Goal: Task Accomplishment & Management: Complete application form

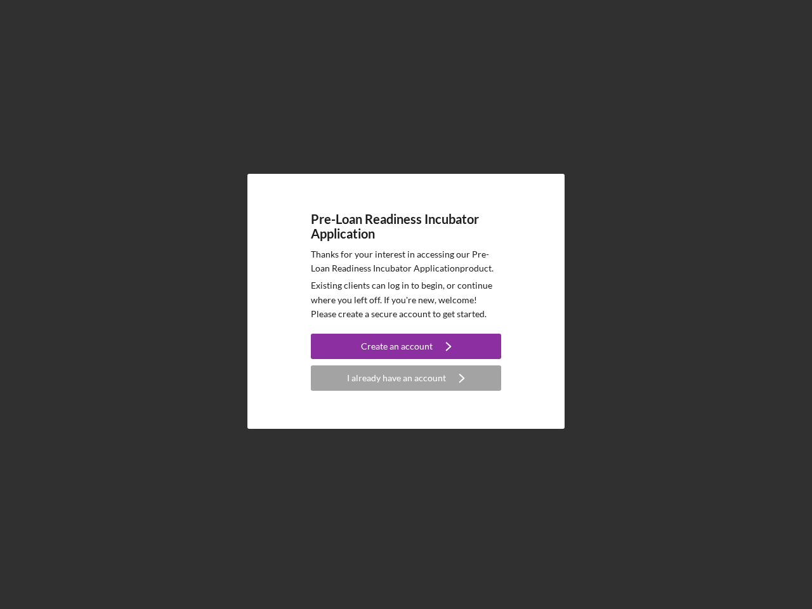
click at [406, 305] on p "Existing clients can log in to begin, or continue where you left off. If you're…" at bounding box center [406, 300] width 190 height 43
click at [406, 346] on div "Create an account" at bounding box center [397, 346] width 72 height 25
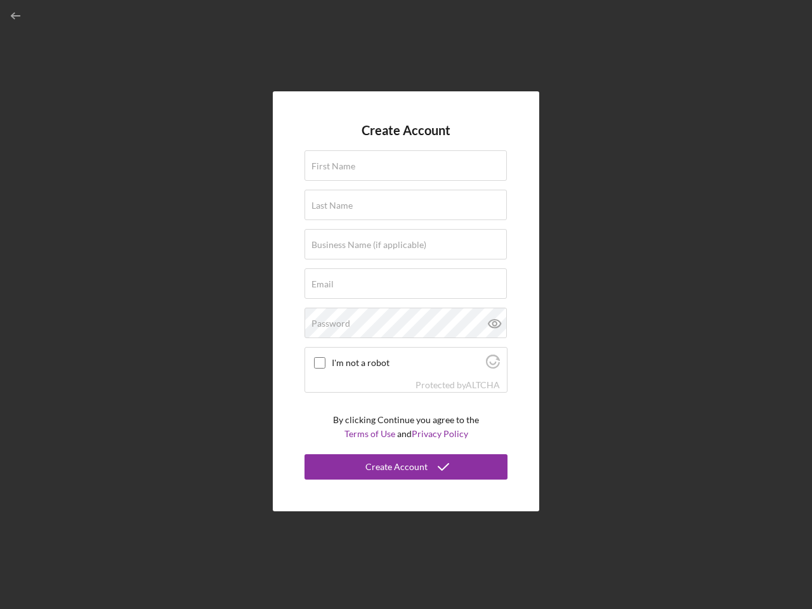
click at [406, 378] on div "Protected by [PERSON_NAME]" at bounding box center [406, 385] width 202 height 14
